Goal: Task Accomplishment & Management: Complete application form

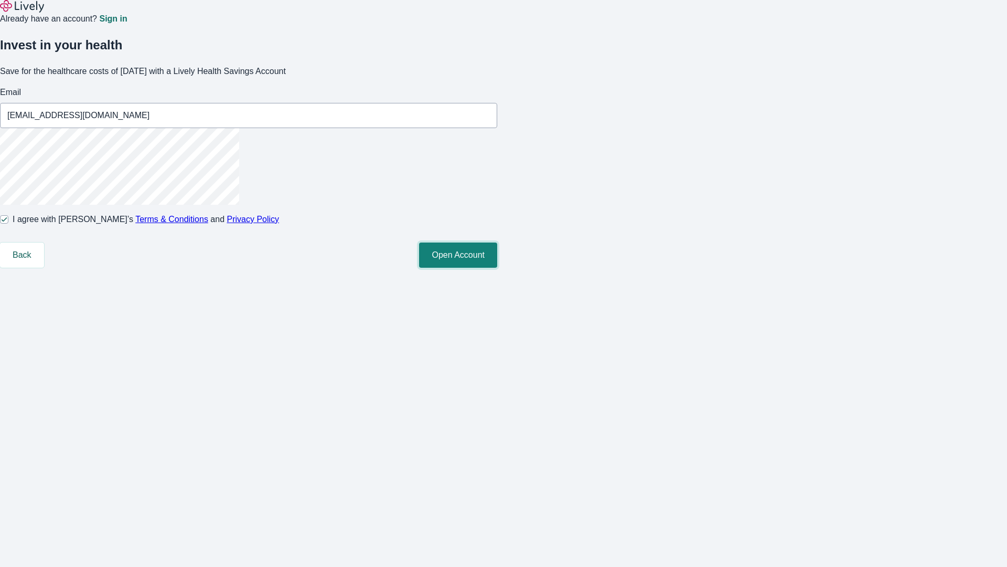
click at [497, 268] on button "Open Account" at bounding box center [458, 254] width 78 height 25
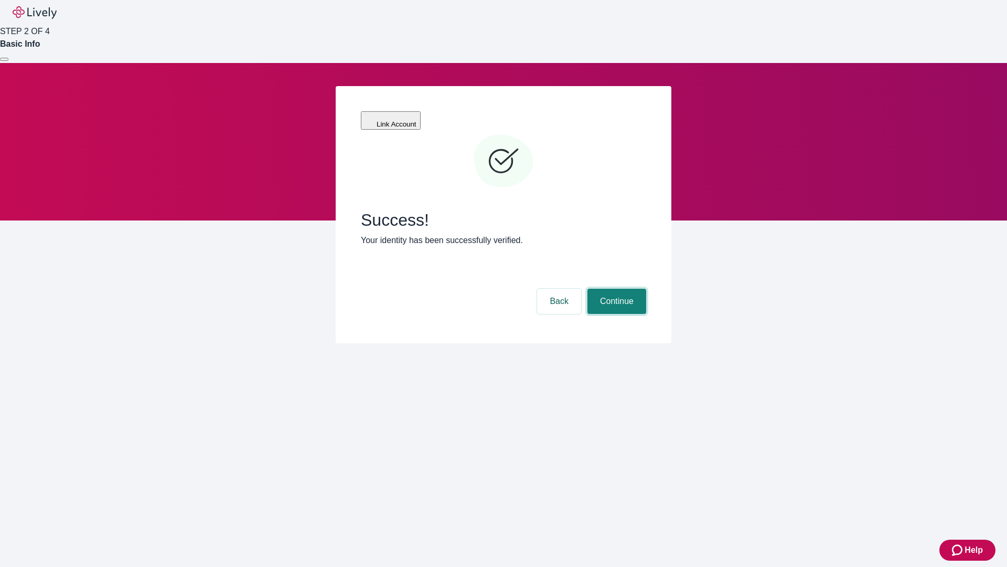
click at [615, 289] on button "Continue" at bounding box center [617, 301] width 59 height 25
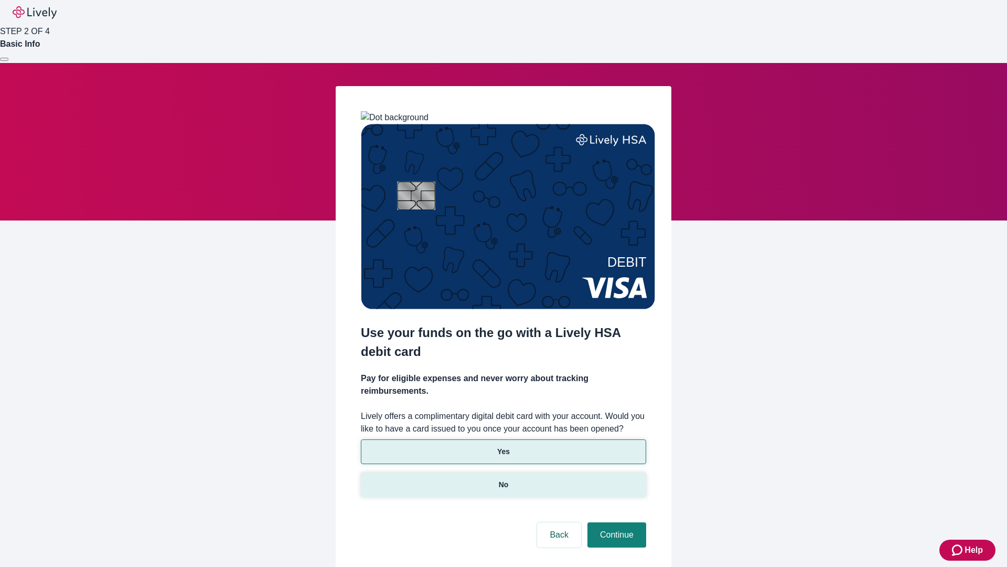
click at [503, 479] on p "No" at bounding box center [504, 484] width 10 height 11
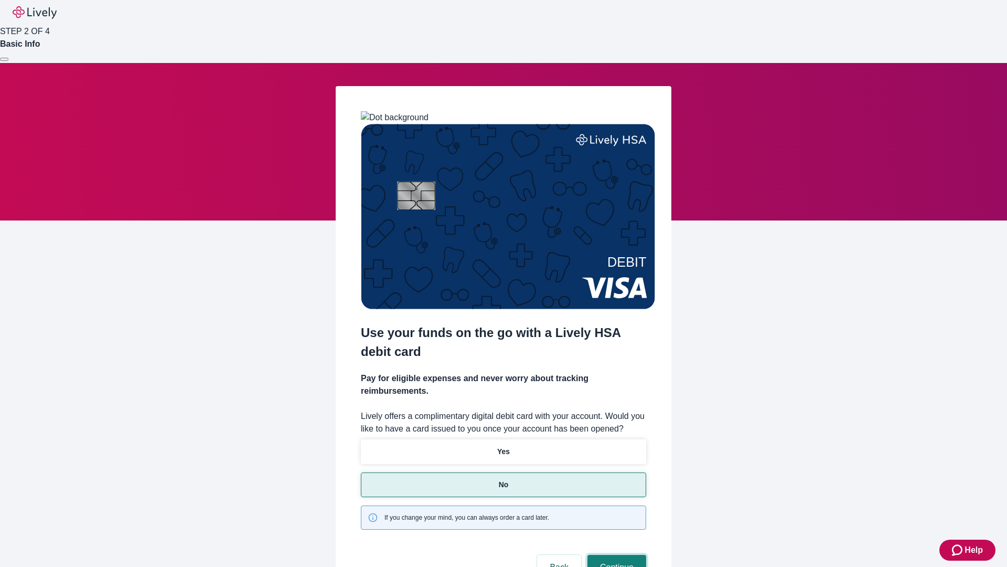
click at [615, 554] on button "Continue" at bounding box center [617, 566] width 59 height 25
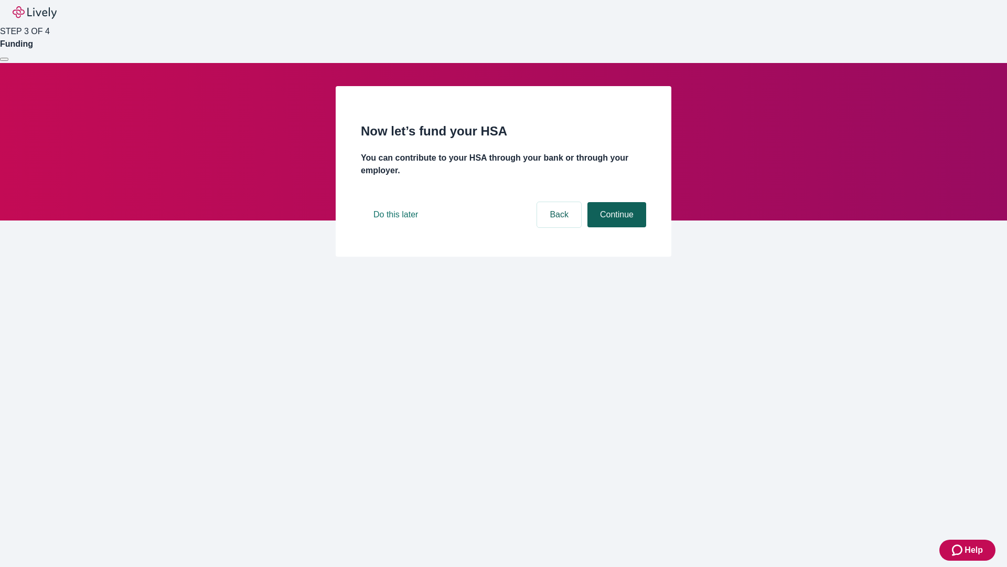
click at [615, 227] on button "Continue" at bounding box center [617, 214] width 59 height 25
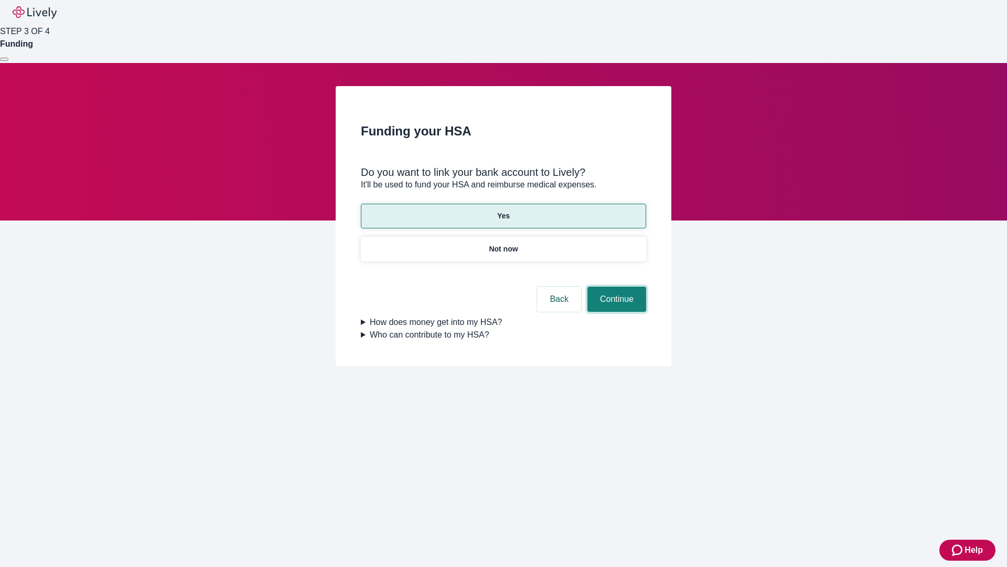
click at [615, 286] on button "Continue" at bounding box center [617, 298] width 59 height 25
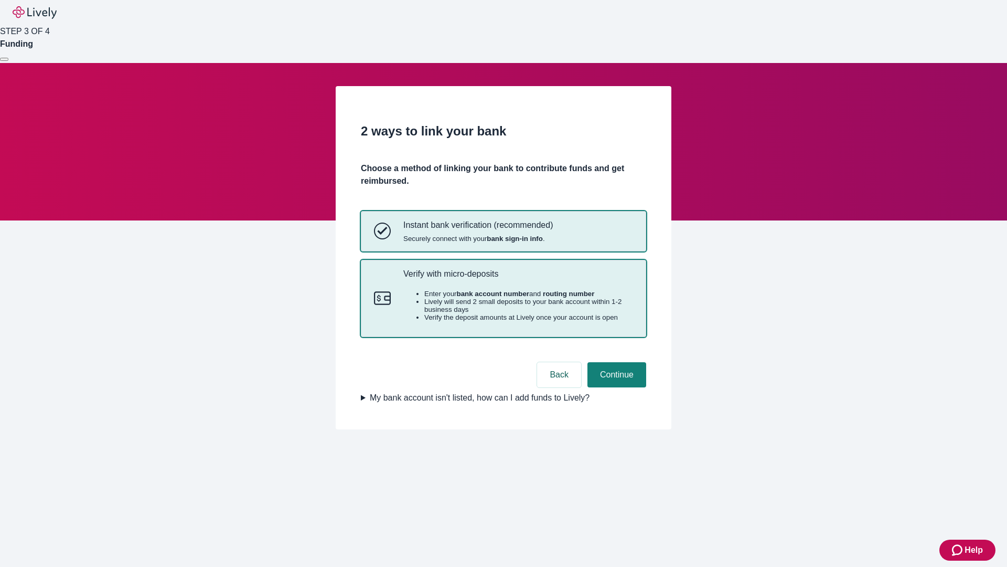
click at [518, 279] on p "Verify with micro-deposits" at bounding box center [518, 274] width 230 height 10
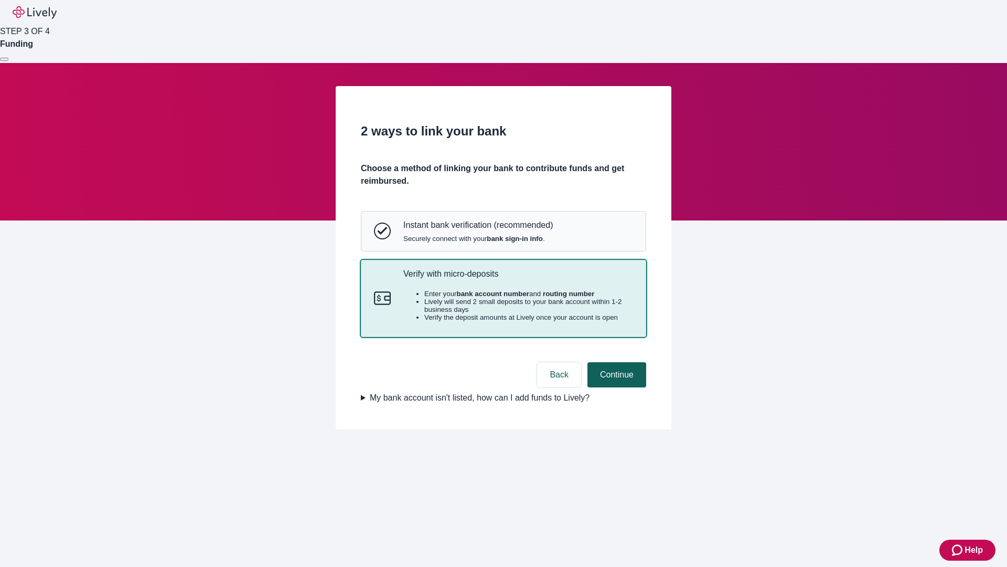
click at [615, 387] on button "Continue" at bounding box center [617, 374] width 59 height 25
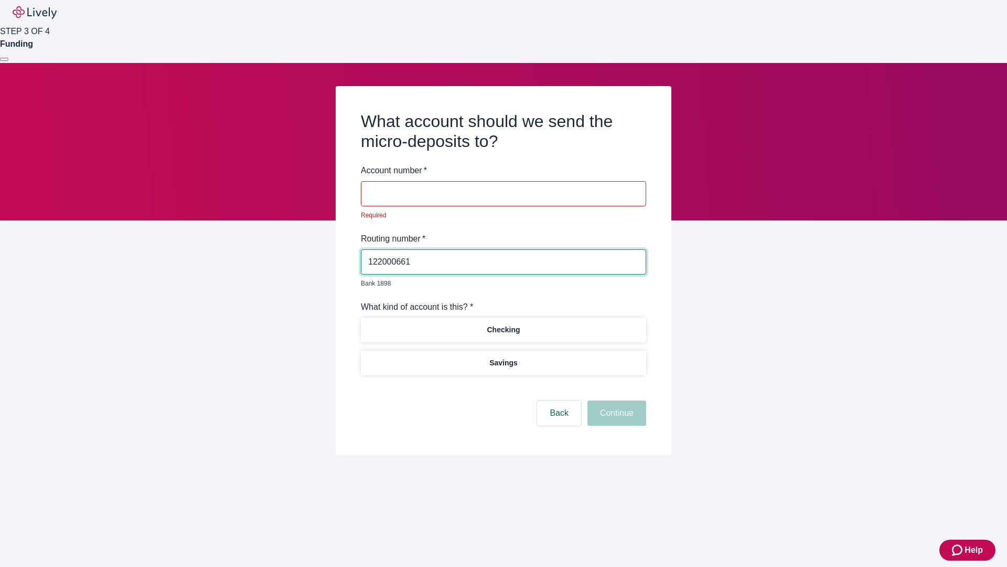
type input "122000661"
type input "024664"
